Goal: Check status

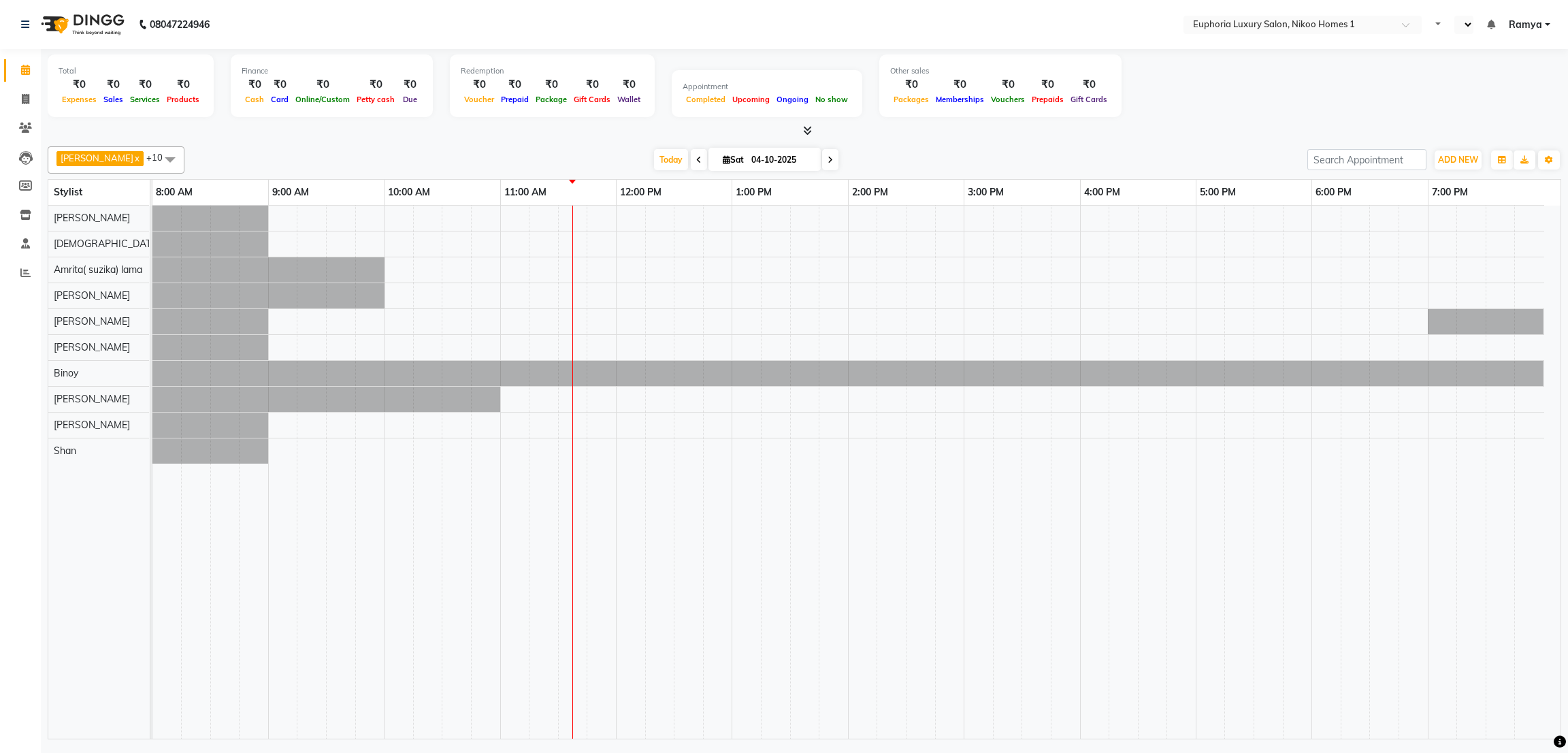
select select "en"
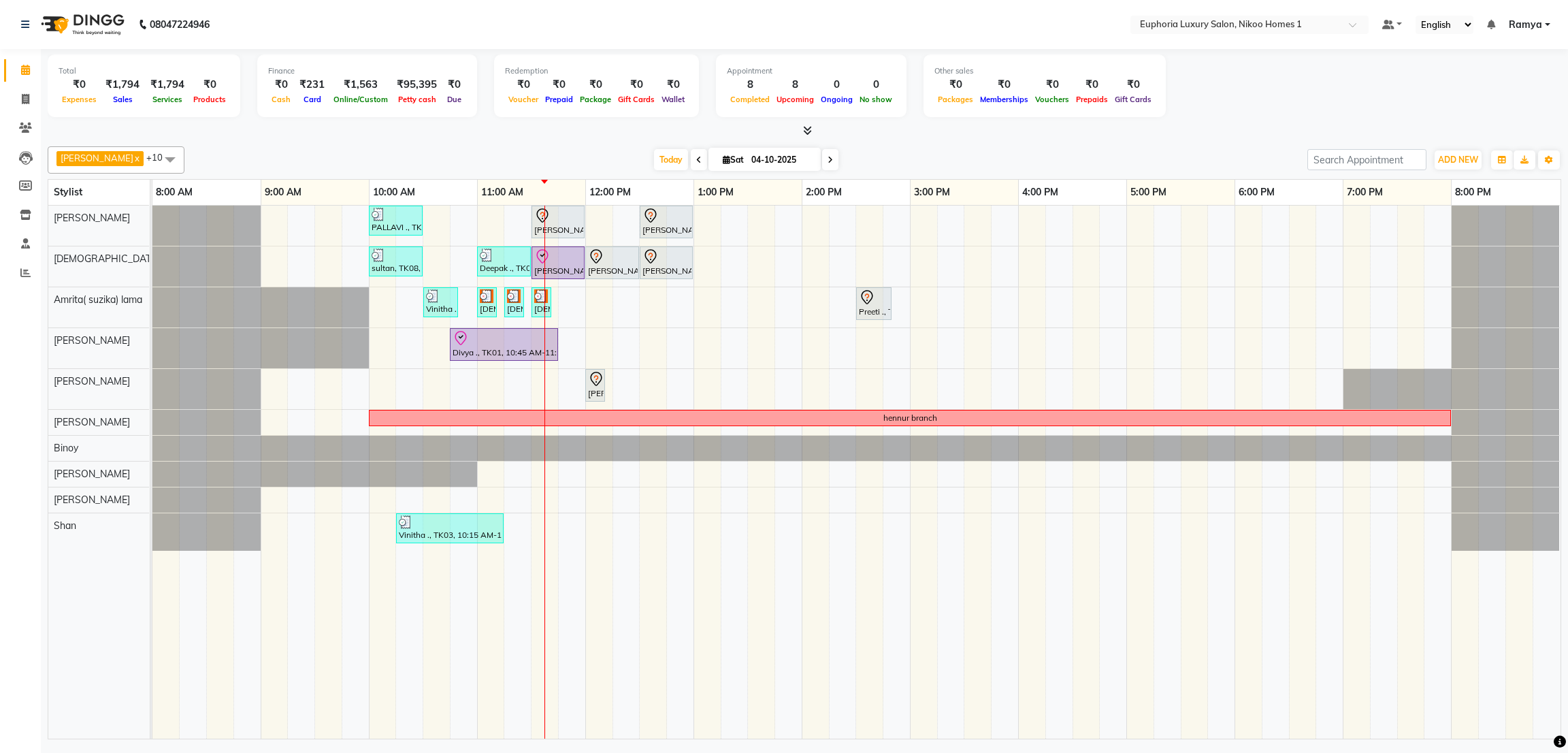
click at [822, 165] on span at bounding box center [830, 160] width 17 height 21
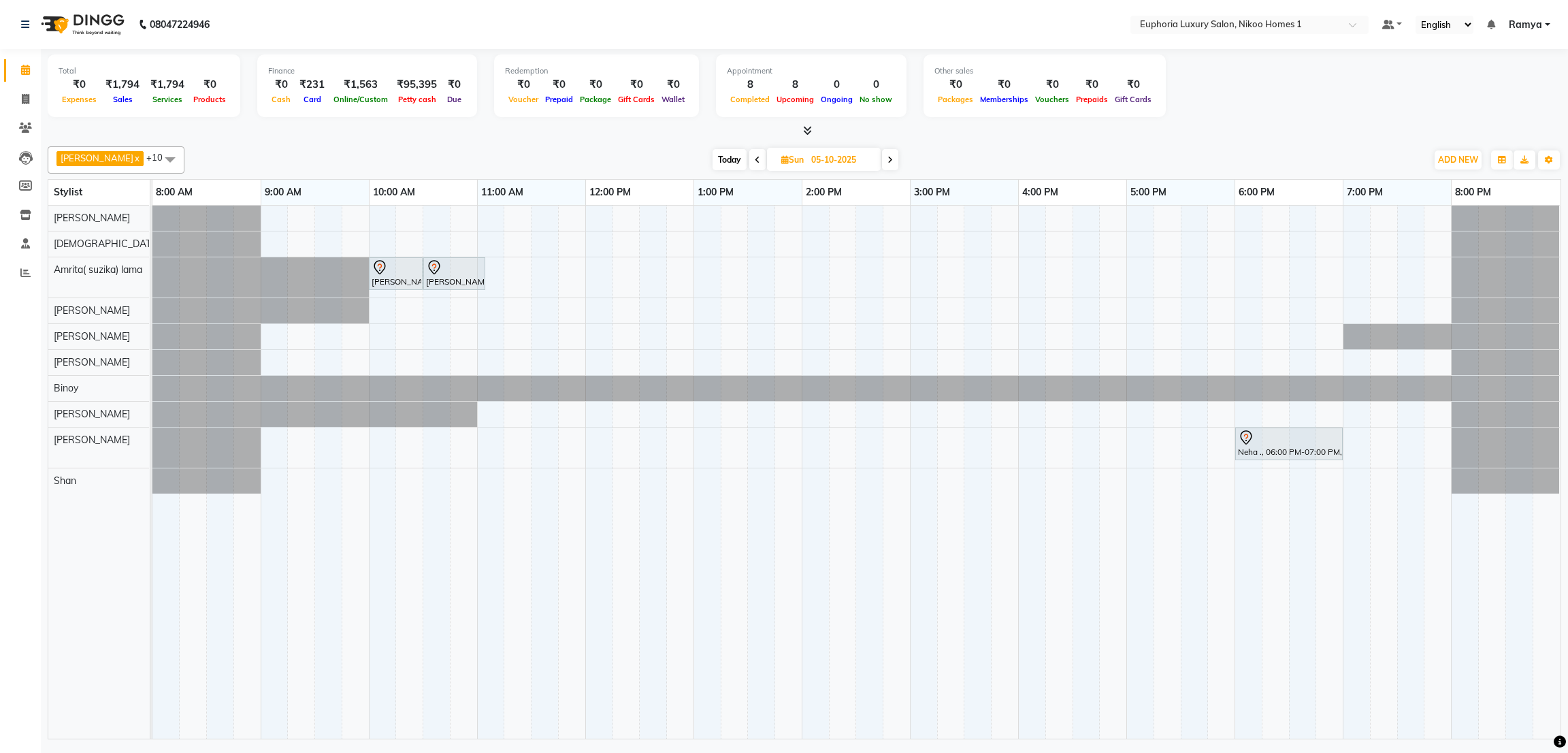
click at [713, 157] on span "Today" at bounding box center [729, 160] width 34 height 21
type input "04-10-2025"
